Goal: Information Seeking & Learning: Check status

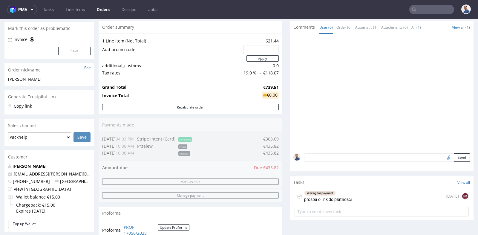
scroll to position [135, 0]
drag, startPoint x: 0, startPoint y: 0, endPoint x: 433, endPoint y: 10, distance: 433.1
click at [433, 10] on input "text" at bounding box center [431, 10] width 45 height 10
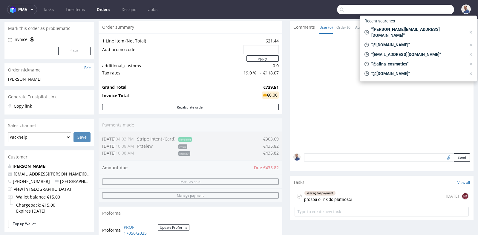
paste input "reisttimo6@gmail.com"
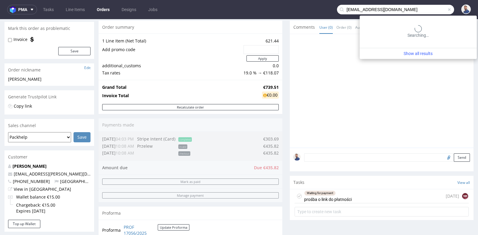
type input "[EMAIL_ADDRESS][DOMAIN_NAME]"
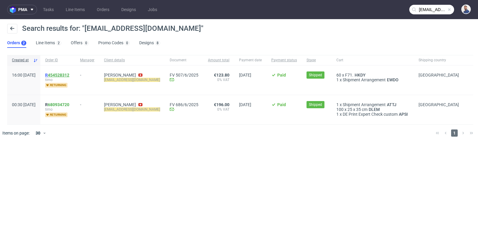
click at [69, 74] on link "454528312" at bounding box center [59, 75] width 22 height 5
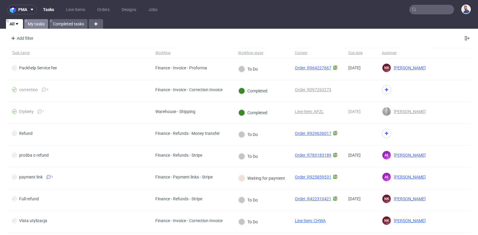
click at [38, 21] on link "My tasks" at bounding box center [36, 24] width 24 height 10
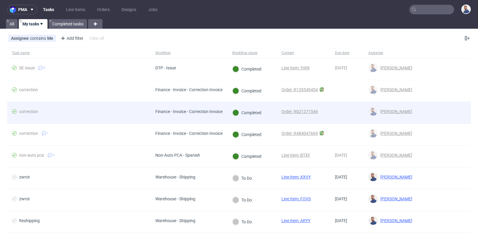
click at [458, 118] on div at bounding box center [444, 113] width 54 height 22
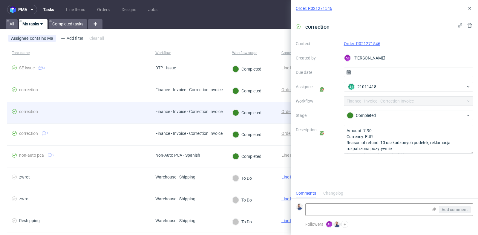
scroll to position [4, 0]
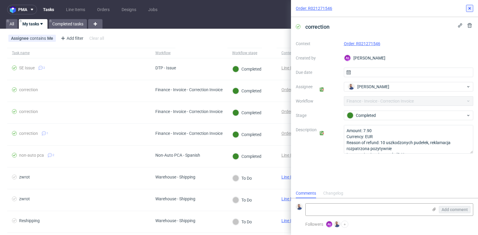
click at [469, 10] on icon at bounding box center [469, 8] width 5 height 5
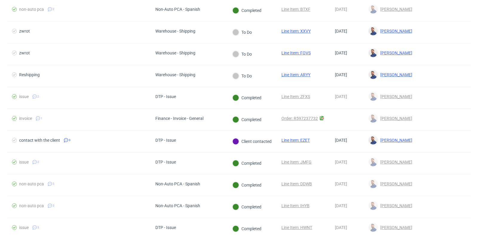
scroll to position [133, 0]
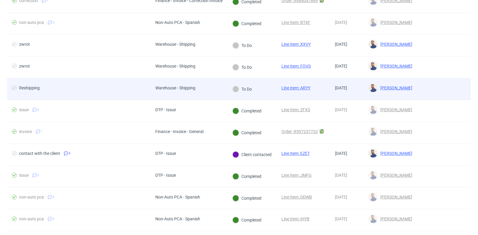
click at [67, 91] on span "Reshipping" at bounding box center [79, 88] width 134 height 7
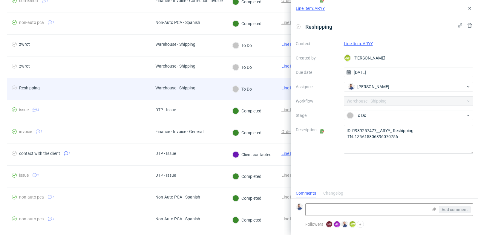
scroll to position [4, 0]
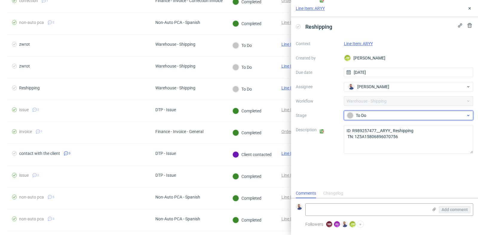
click at [377, 117] on div "To Do" at bounding box center [406, 115] width 119 height 7
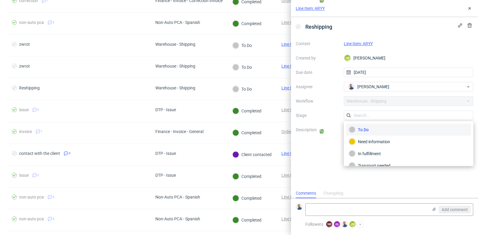
click at [377, 117] on input "text" at bounding box center [409, 116] width 130 height 10
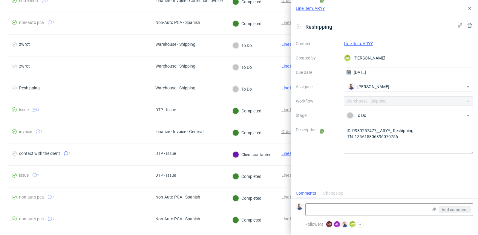
click at [364, 43] on link "Line Item: ARYY" at bounding box center [358, 43] width 29 height 5
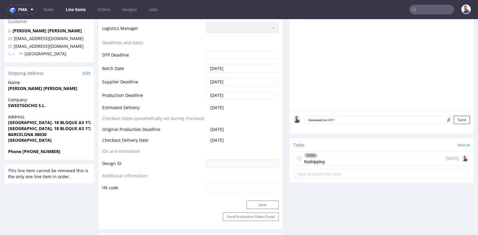
scroll to position [212, 0]
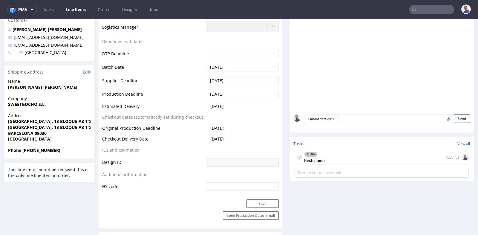
click at [331, 154] on div "To Do Reshipping 8 days ago" at bounding box center [382, 157] width 174 height 14
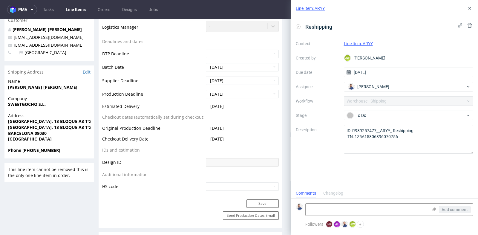
scroll to position [4, 0]
click at [375, 117] on div "To Do" at bounding box center [406, 115] width 119 height 7
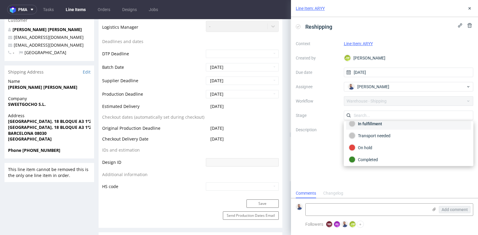
scroll to position [0, 0]
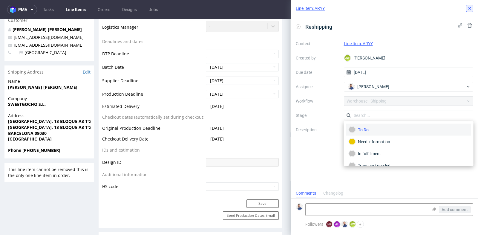
click at [469, 8] on use at bounding box center [470, 8] width 2 height 2
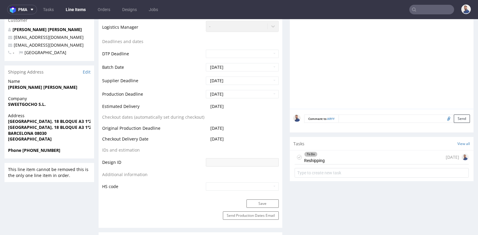
click at [427, 0] on nav "pma Tasks Line Items Orders Designs Jobs" at bounding box center [239, 9] width 478 height 19
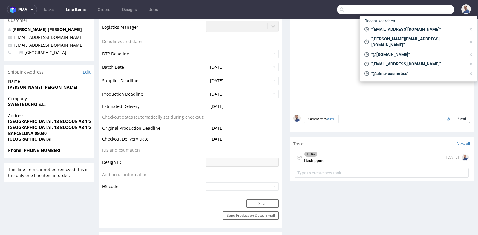
click at [427, 8] on input "text" at bounding box center [395, 10] width 117 height 10
paste input "R718771722"
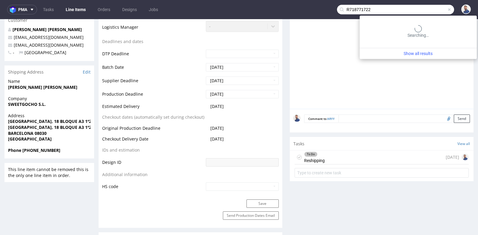
type input "R718771722"
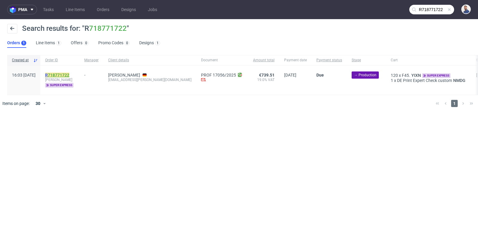
click at [69, 75] on link "718771722" at bounding box center [59, 75] width 22 height 5
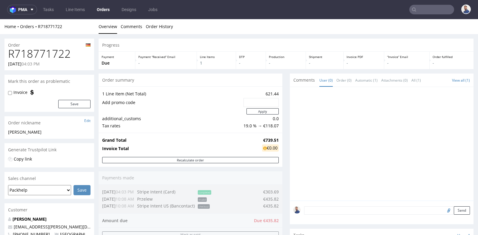
click at [280, 125] on div "Progress Payment Due Payment “Received” Email - Line Items 1 DTP - Production -…" at bounding box center [286, 220] width 375 height 363
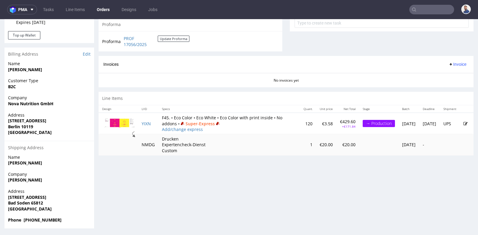
scroll to position [1, 0]
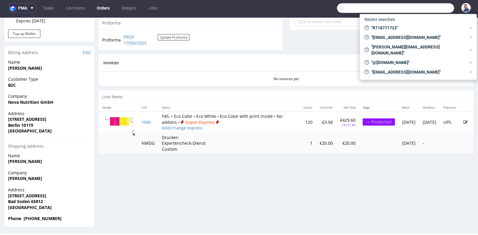
click at [420, 8] on input "text" at bounding box center [395, 8] width 117 height 10
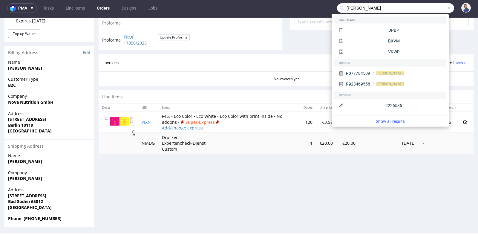
type input "sandra seebach"
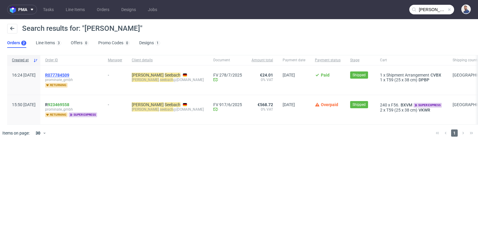
click at [69, 74] on span "R077784509" at bounding box center [57, 75] width 24 height 5
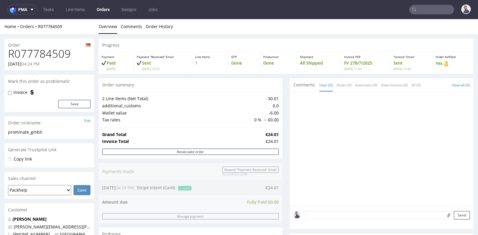
type input "sandra seebach"
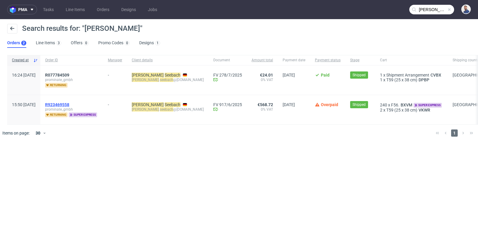
click at [69, 102] on span "R923469558" at bounding box center [57, 104] width 24 height 5
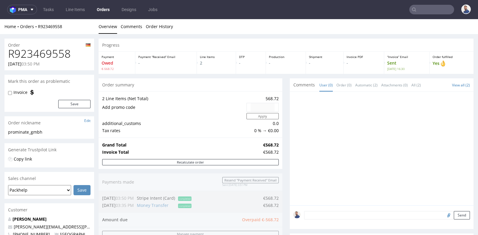
click at [242, 152] on td "Invoice Total" at bounding box center [182, 152] width 160 height 7
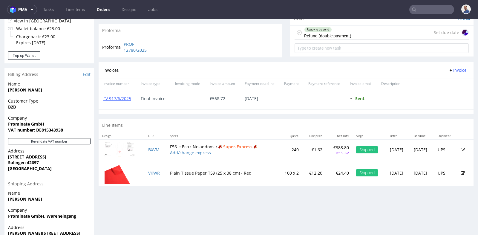
scroll to position [226, 0]
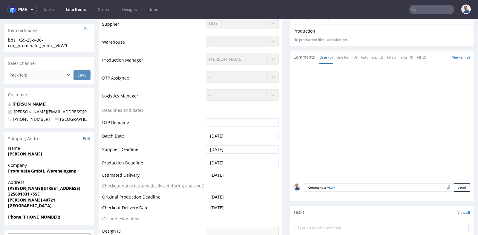
scroll to position [146, 0]
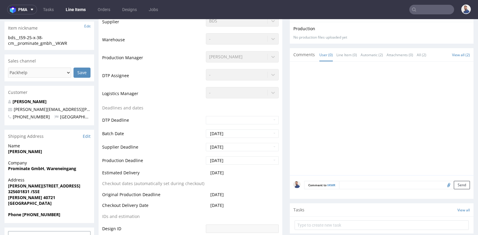
click at [30, 152] on strong "Sandra Seebach" at bounding box center [25, 152] width 34 height 6
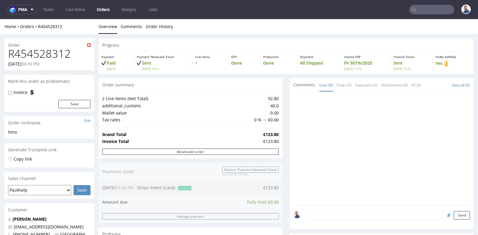
scroll to position [135, 0]
click at [316, 105] on div at bounding box center [383, 150] width 180 height 110
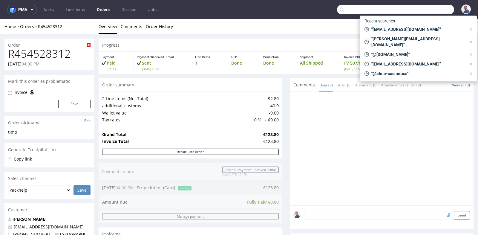
click at [418, 6] on input "text" at bounding box center [395, 10] width 117 height 10
paste input "R887424718"
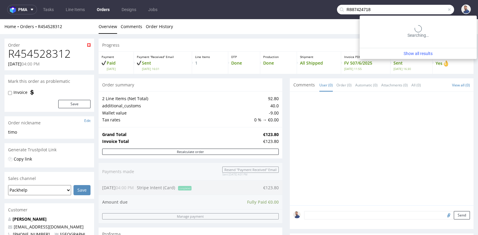
type input "R887424718"
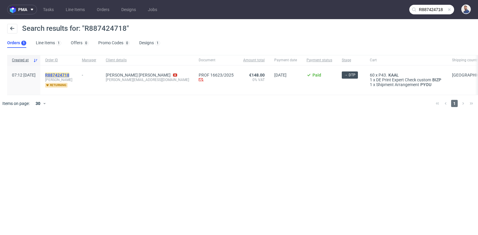
click at [69, 76] on mark "R887424718" at bounding box center [57, 75] width 24 height 5
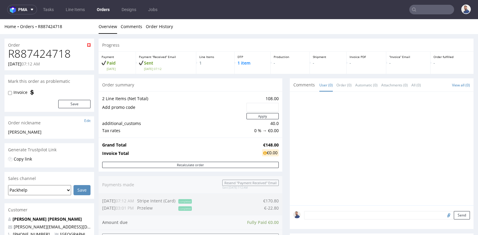
click at [285, 103] on div "Progress Payment Paid Fri 25 Jul Payment “Received” Email Sent Fri 25 Jul 07:12…" at bounding box center [286, 222] width 375 height 366
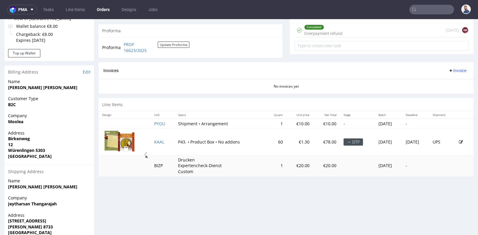
scroll to position [239, 0]
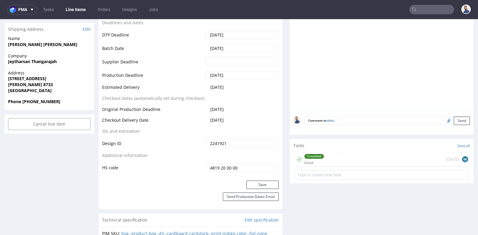
scroll to position [252, 0]
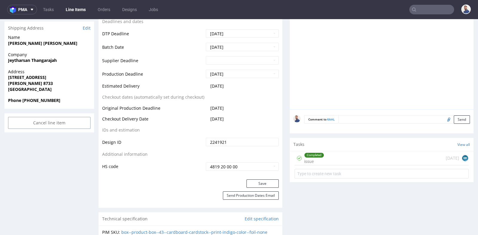
click at [346, 154] on div "Completed issue 15 days ago BK" at bounding box center [382, 158] width 174 height 14
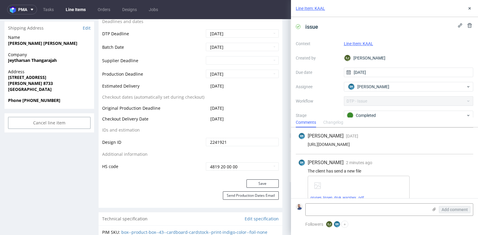
scroll to position [252, 0]
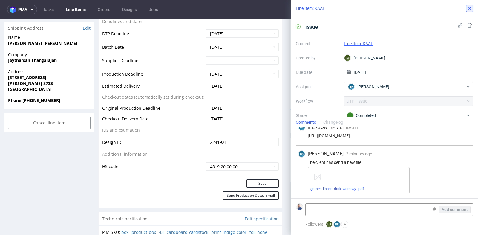
click at [469, 9] on use at bounding box center [470, 8] width 2 height 2
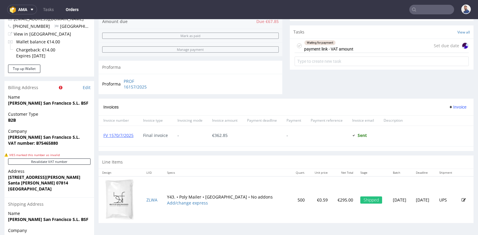
scroll to position [226, 0]
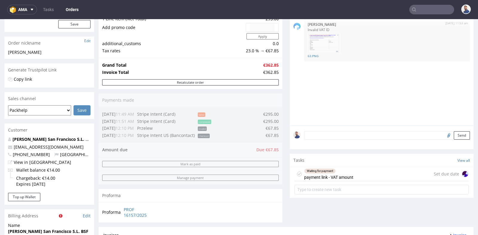
scroll to position [106, 0]
